Goal: Information Seeking & Learning: Learn about a topic

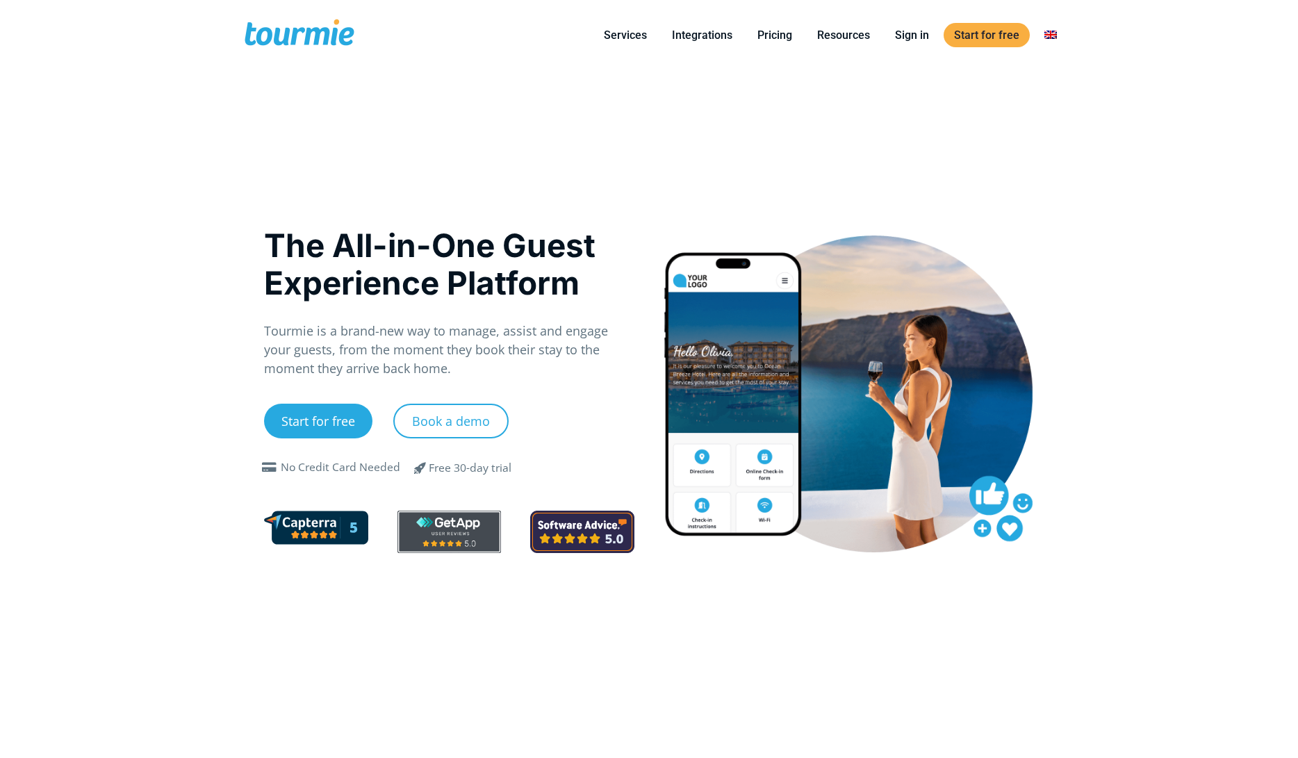
click at [706, 26] on link "Integrations" at bounding box center [701, 34] width 81 height 17
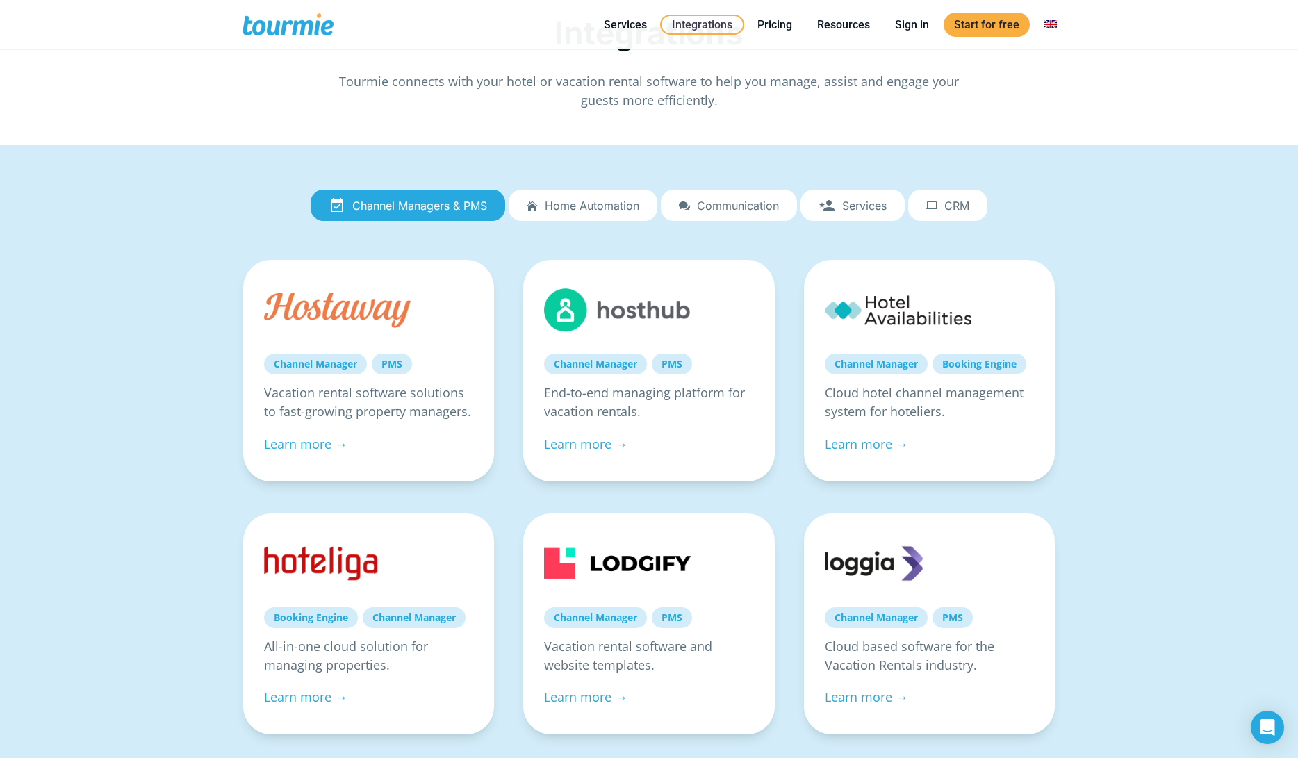
scroll to position [20, 0]
click at [624, 202] on span "Home automation" at bounding box center [592, 206] width 94 height 13
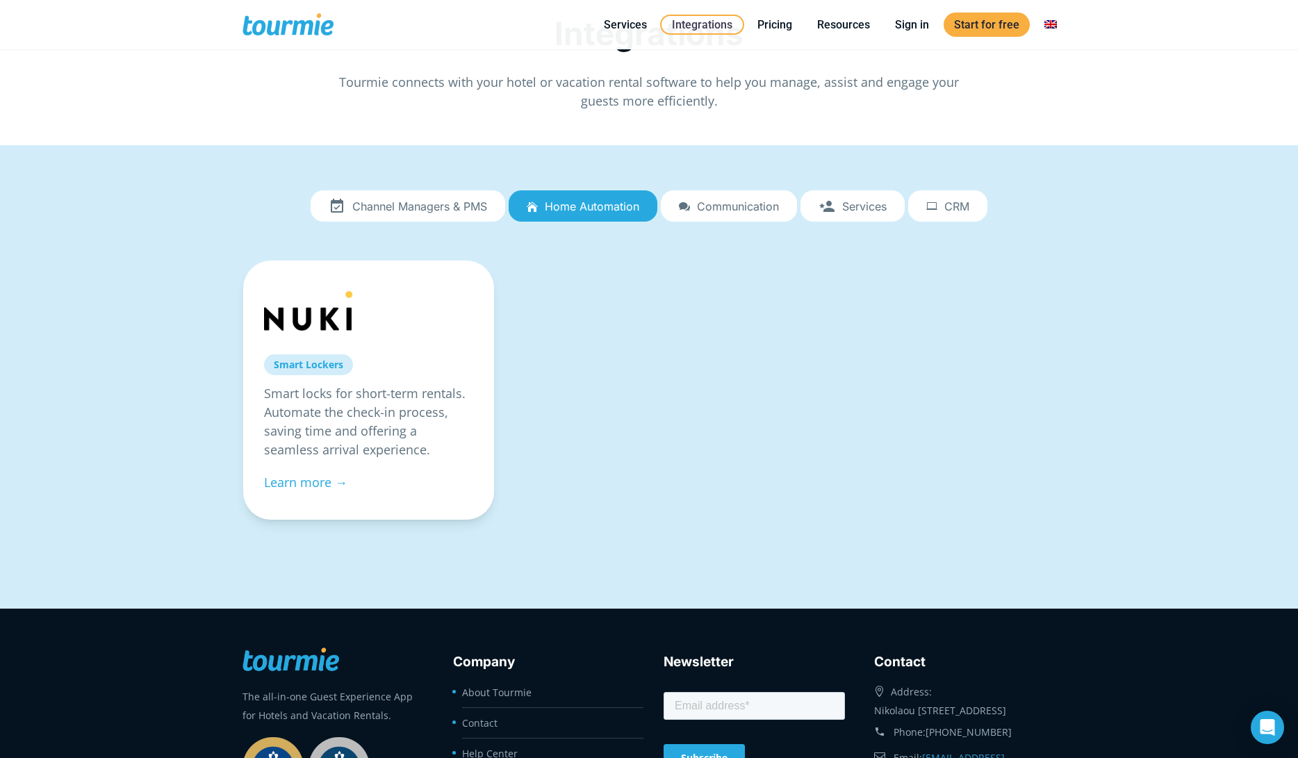
click at [715, 208] on span "Communication" at bounding box center [738, 206] width 82 height 13
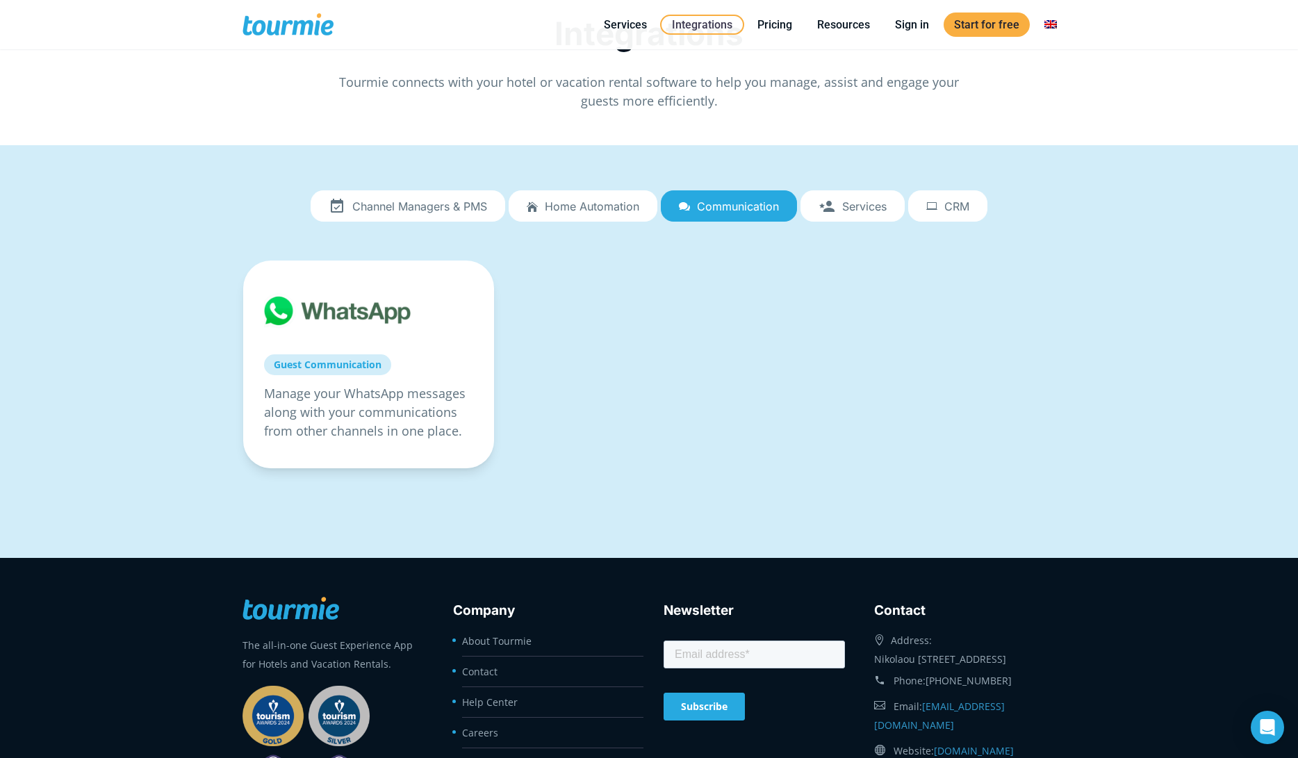
click at [828, 206] on icon at bounding box center [826, 206] width 17 height 0
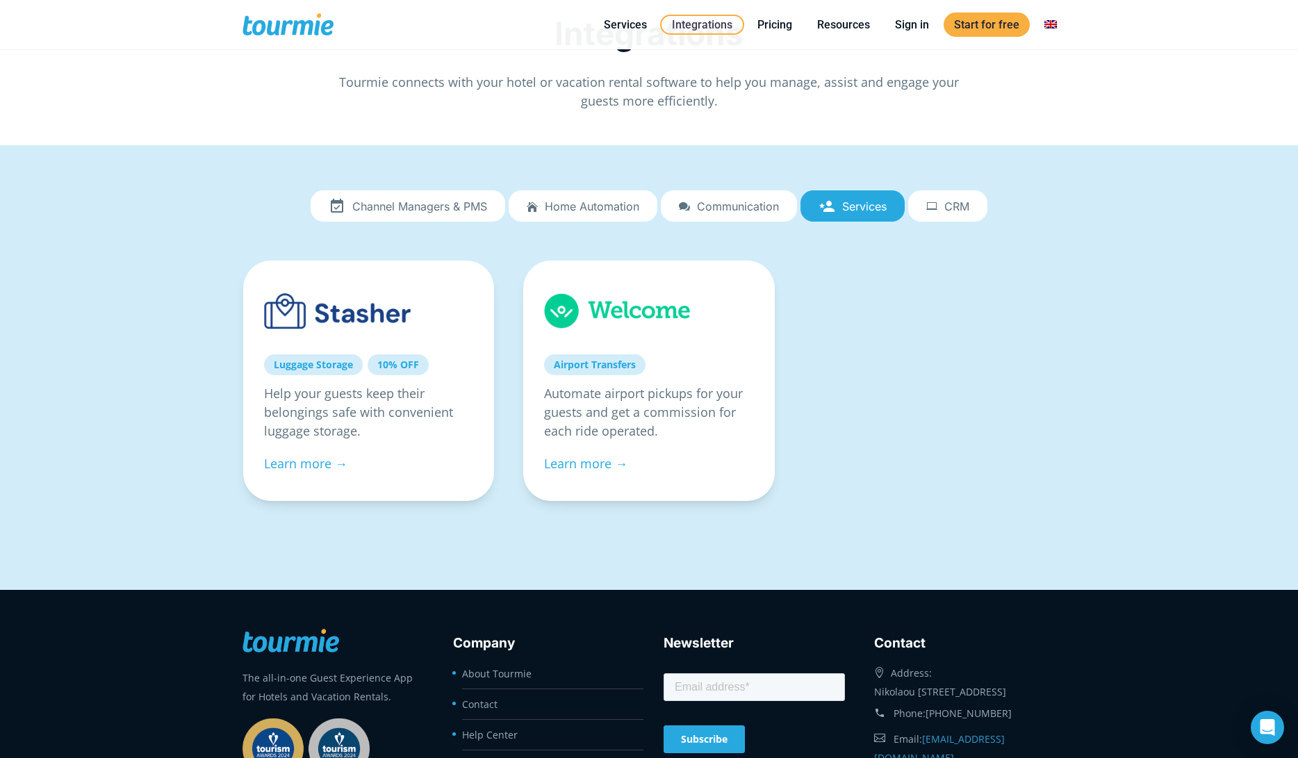
click at [955, 213] on link "CRM" at bounding box center [947, 206] width 79 height 32
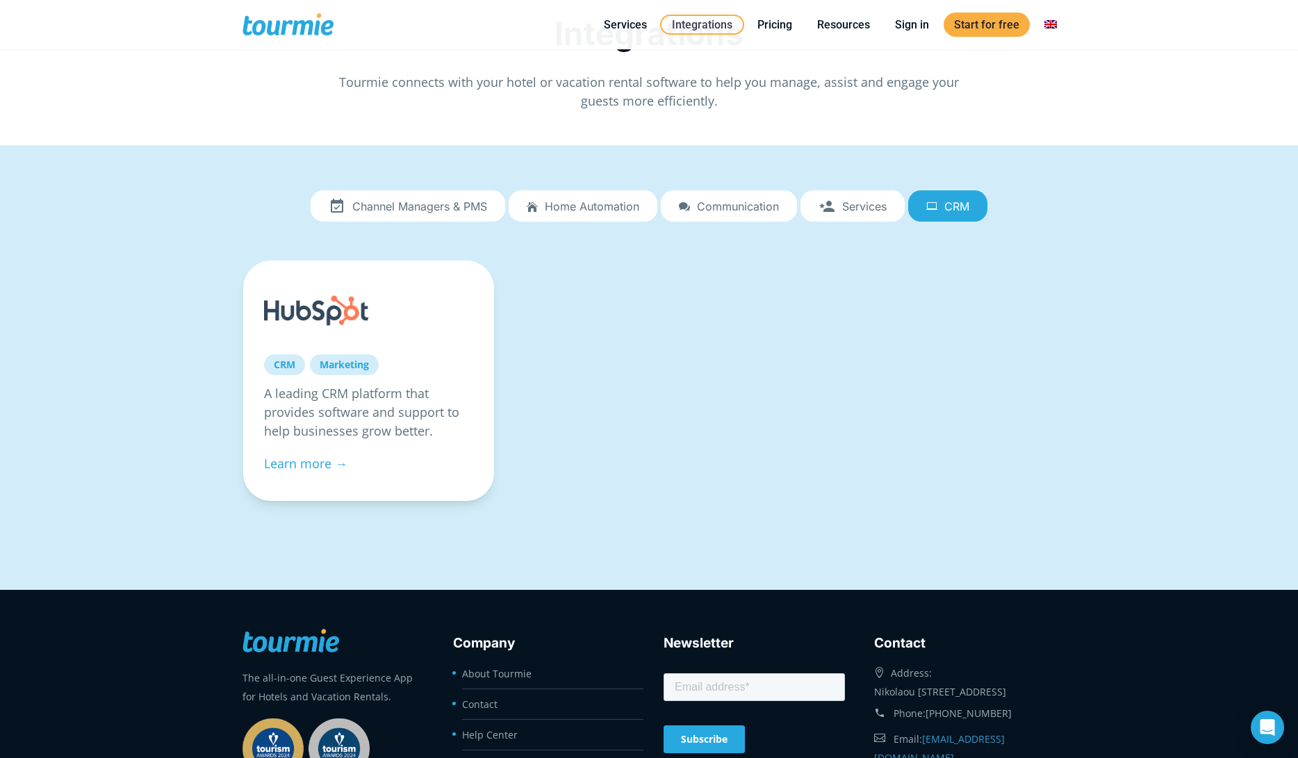
click at [395, 207] on span "Channel Managers & PMS" at bounding box center [419, 206] width 135 height 13
